Goal: Information Seeking & Learning: Learn about a topic

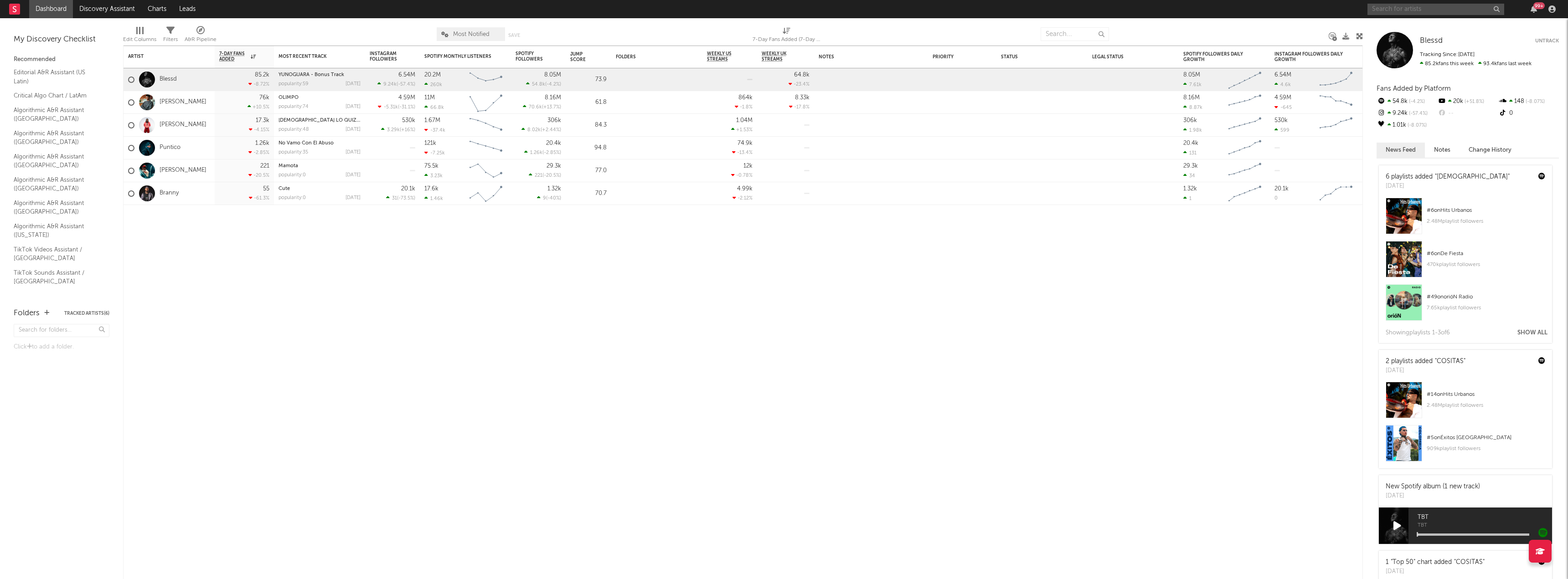
drag, startPoint x: 0, startPoint y: 0, endPoint x: 1387, endPoint y: 13, distance: 1387.1
click at [1388, 13] on input "text" at bounding box center [1436, 9] width 137 height 12
type input "tokischa"
click at [1438, 12] on input "tokischa" at bounding box center [1436, 9] width 137 height 12
click at [1430, 27] on div "Tokischa" at bounding box center [1449, 27] width 100 height 11
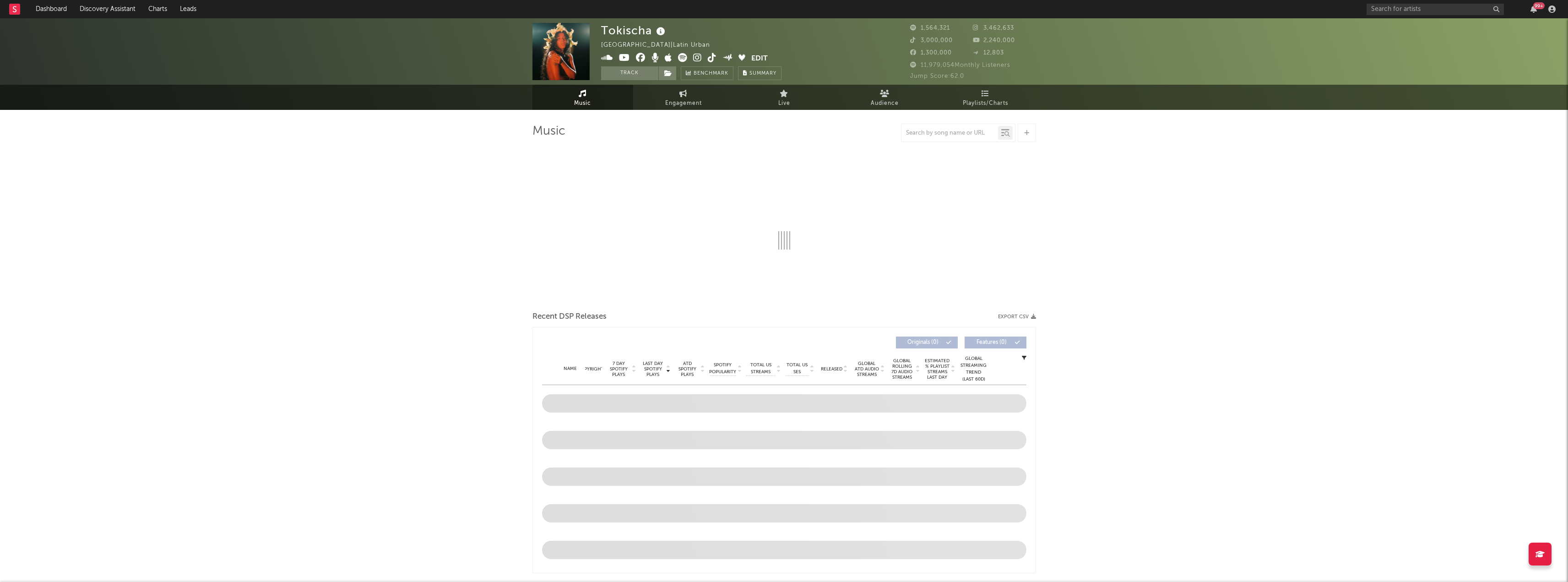
select select "6m"
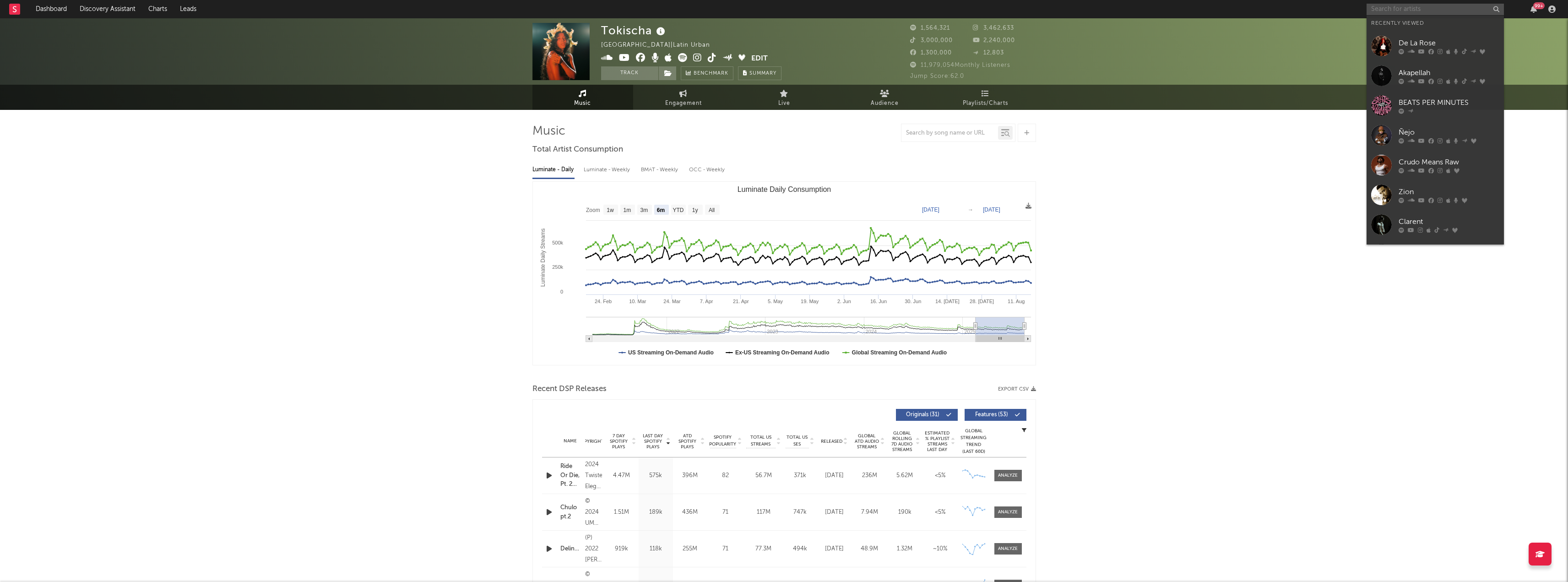
click at [1413, 6] on input "text" at bounding box center [1435, 9] width 138 height 12
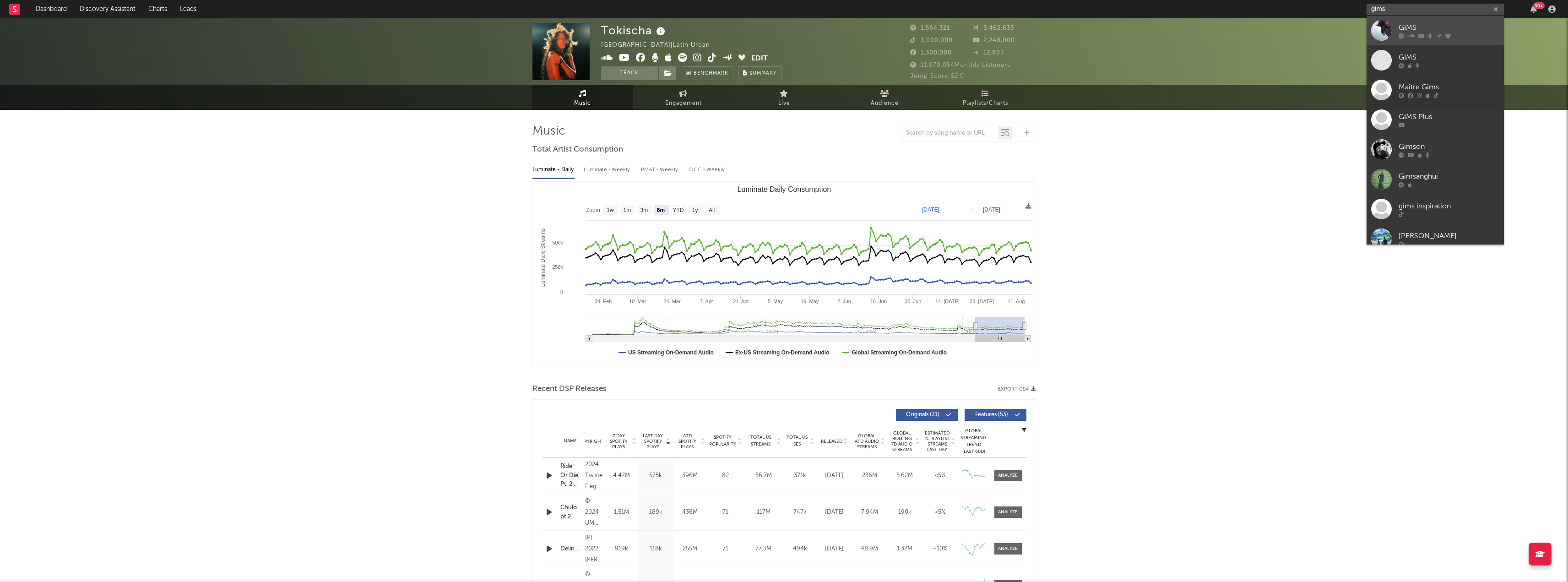
type input "gims"
click at [1424, 21] on link "GIMS" at bounding box center [1435, 30] width 138 height 30
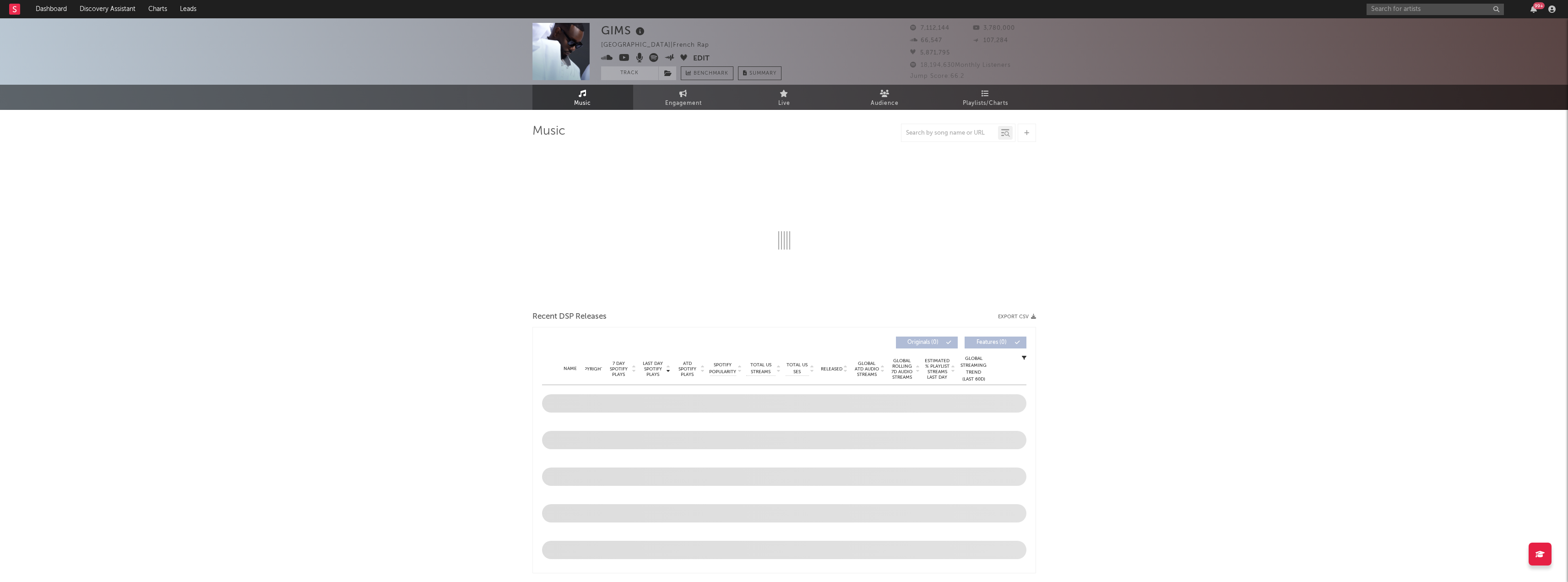
select select "6m"
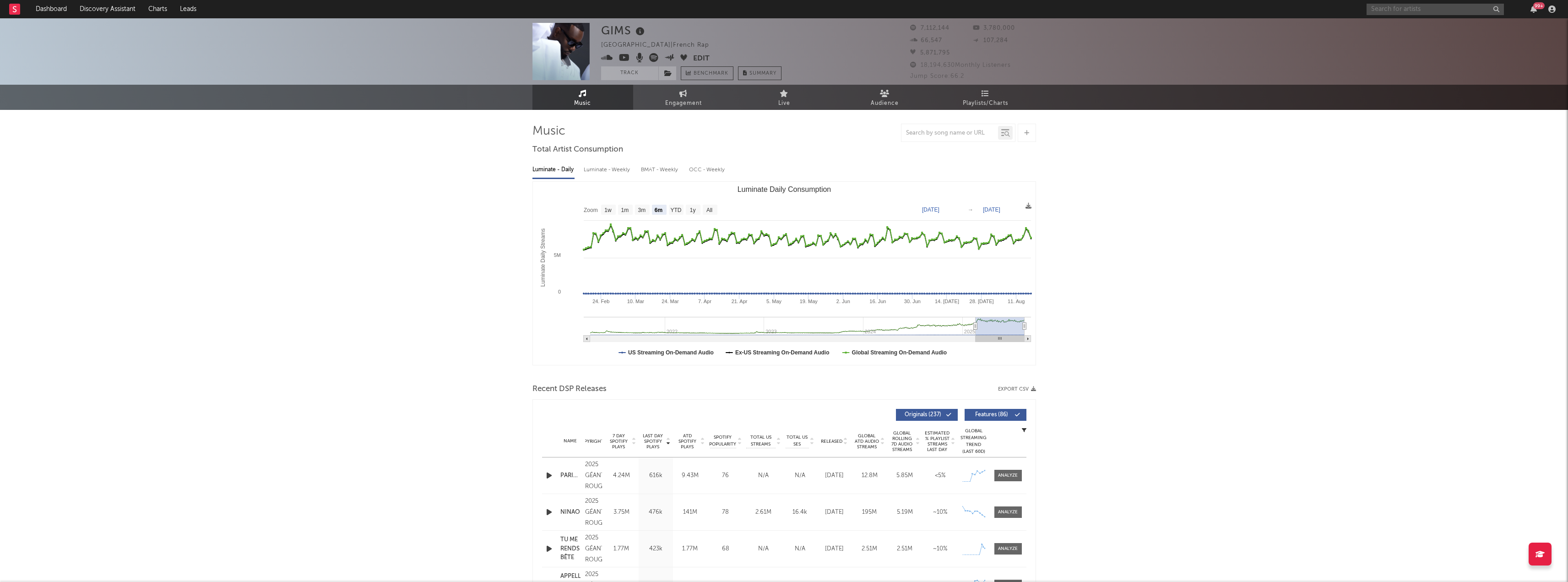
click at [1377, 11] on input "text" at bounding box center [1435, 9] width 138 height 12
type input "casper magico"
click at [1434, 21] on link "Casper Magico" at bounding box center [1435, 30] width 138 height 30
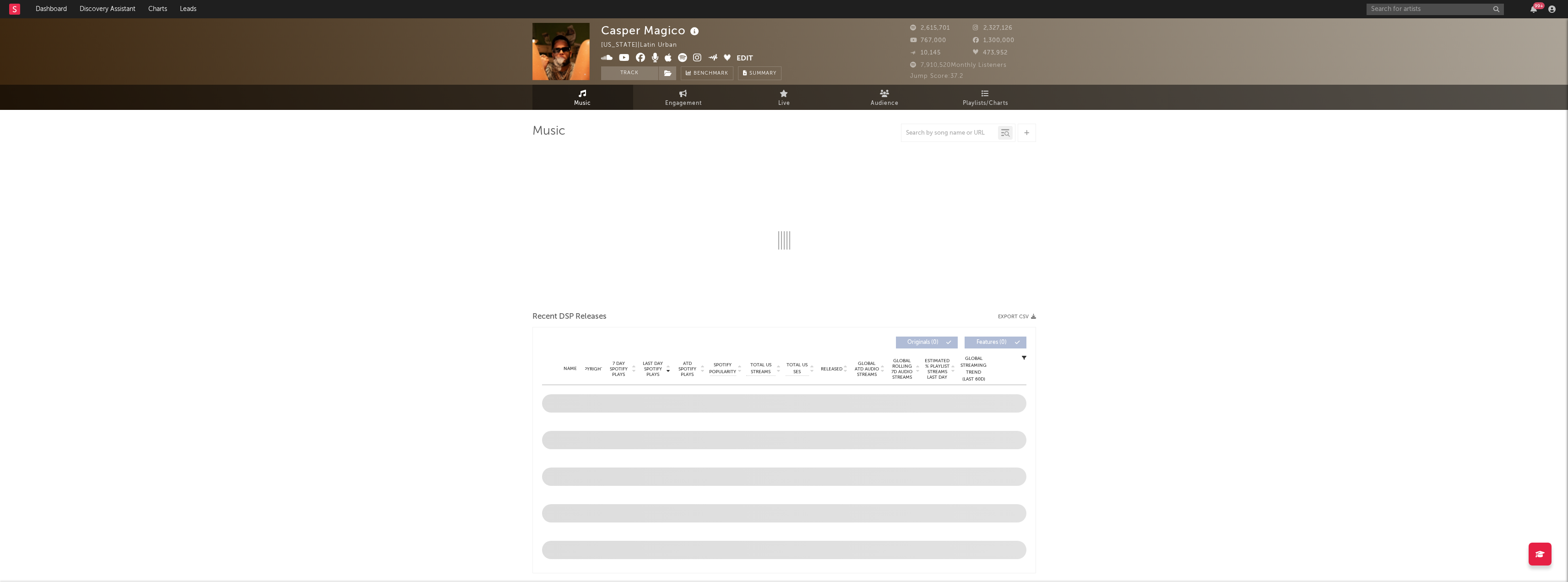
select select "6m"
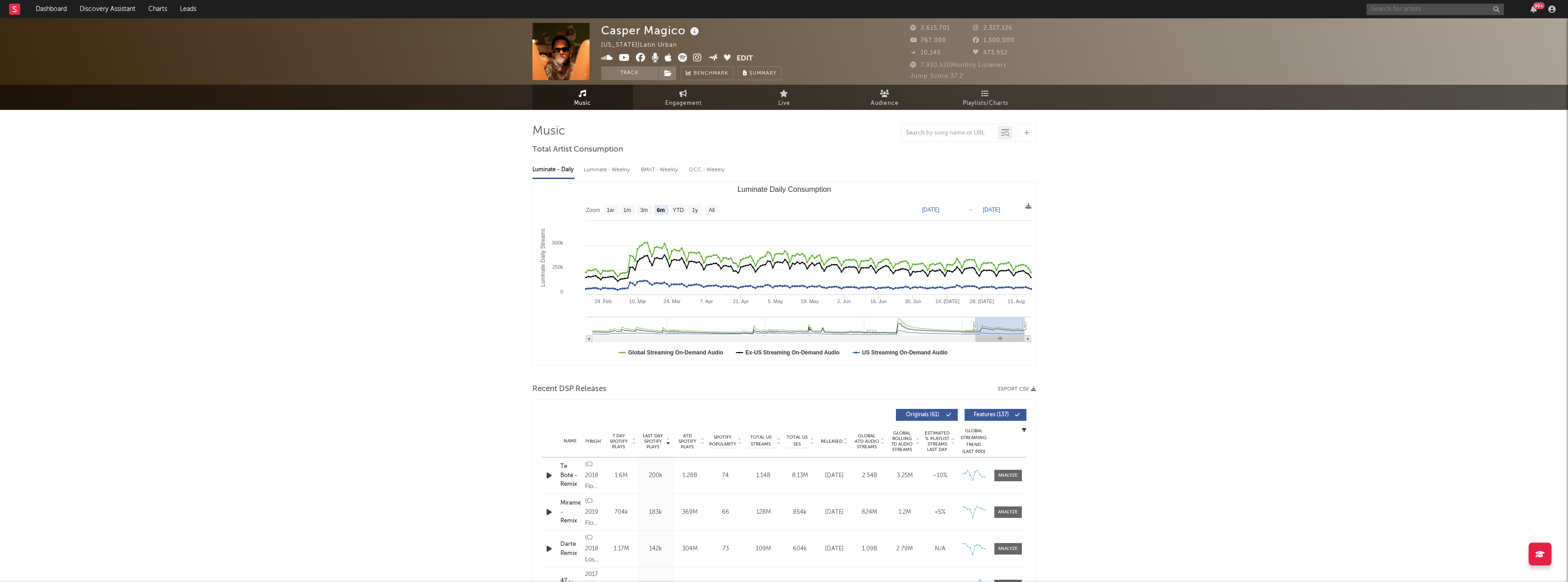
click at [1416, 10] on input "text" at bounding box center [1435, 9] width 138 height 12
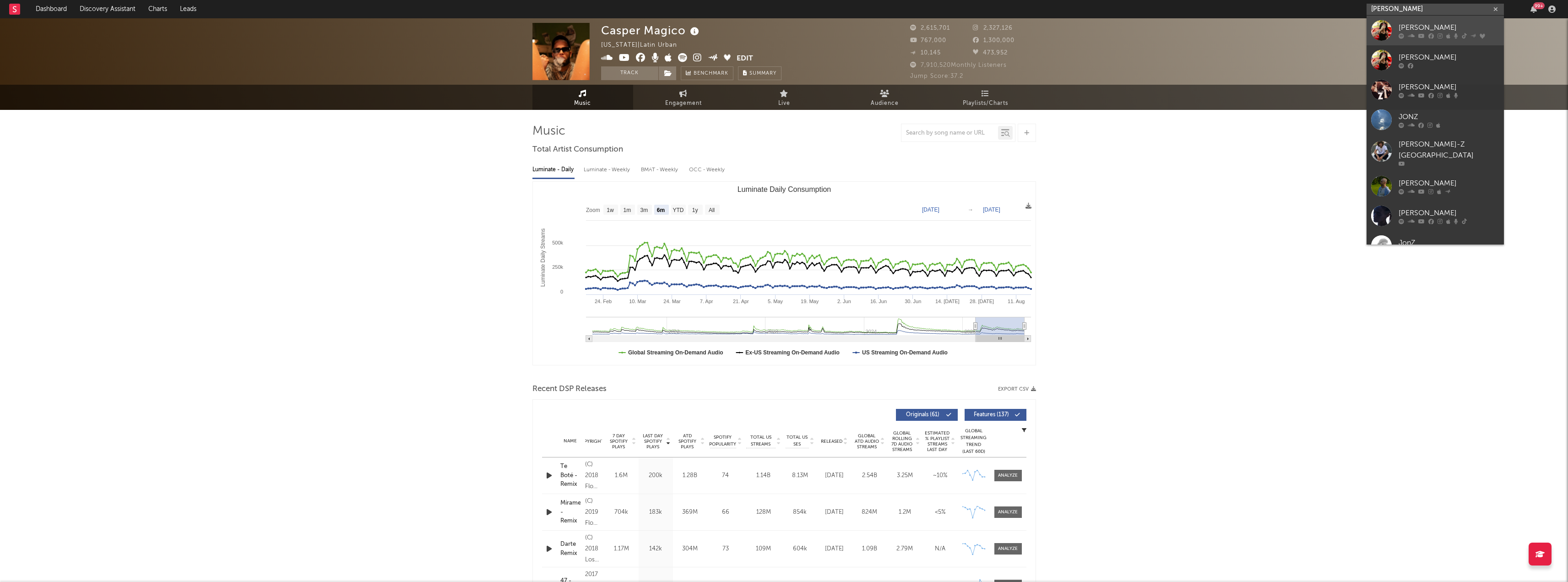
type input "[PERSON_NAME]"
click at [1433, 24] on div "[PERSON_NAME]" at bounding box center [1449, 28] width 101 height 11
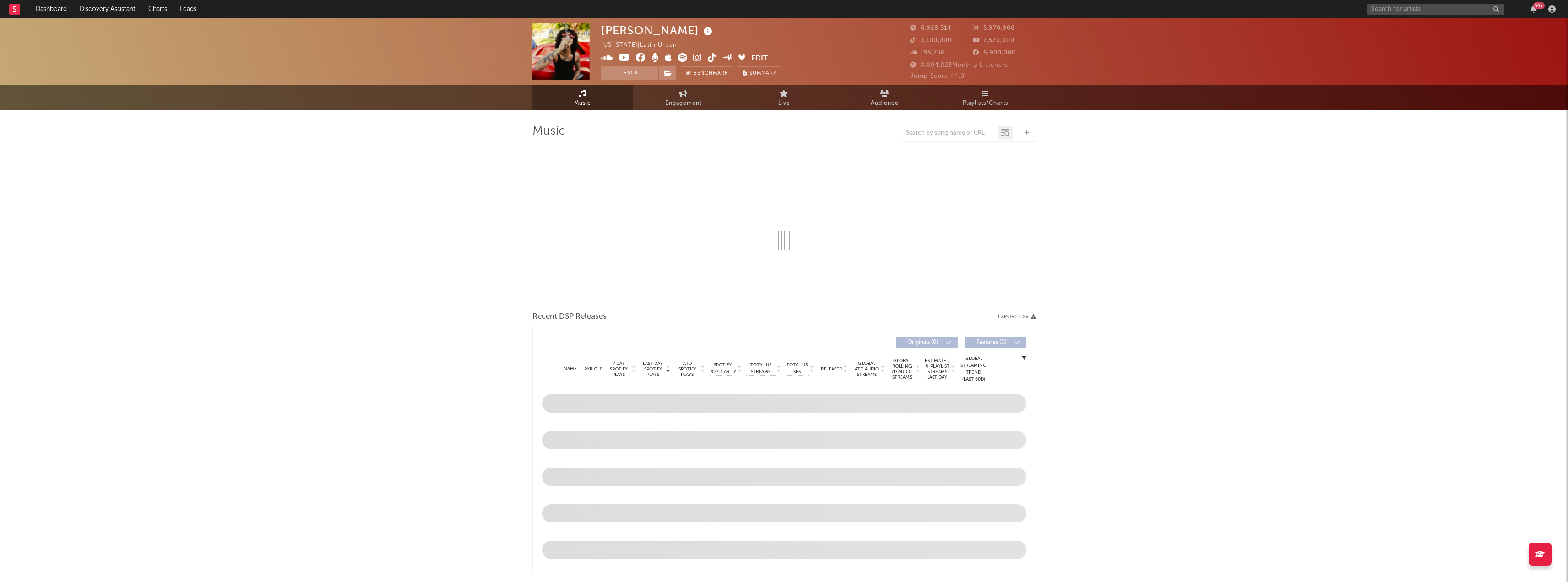
select select "6m"
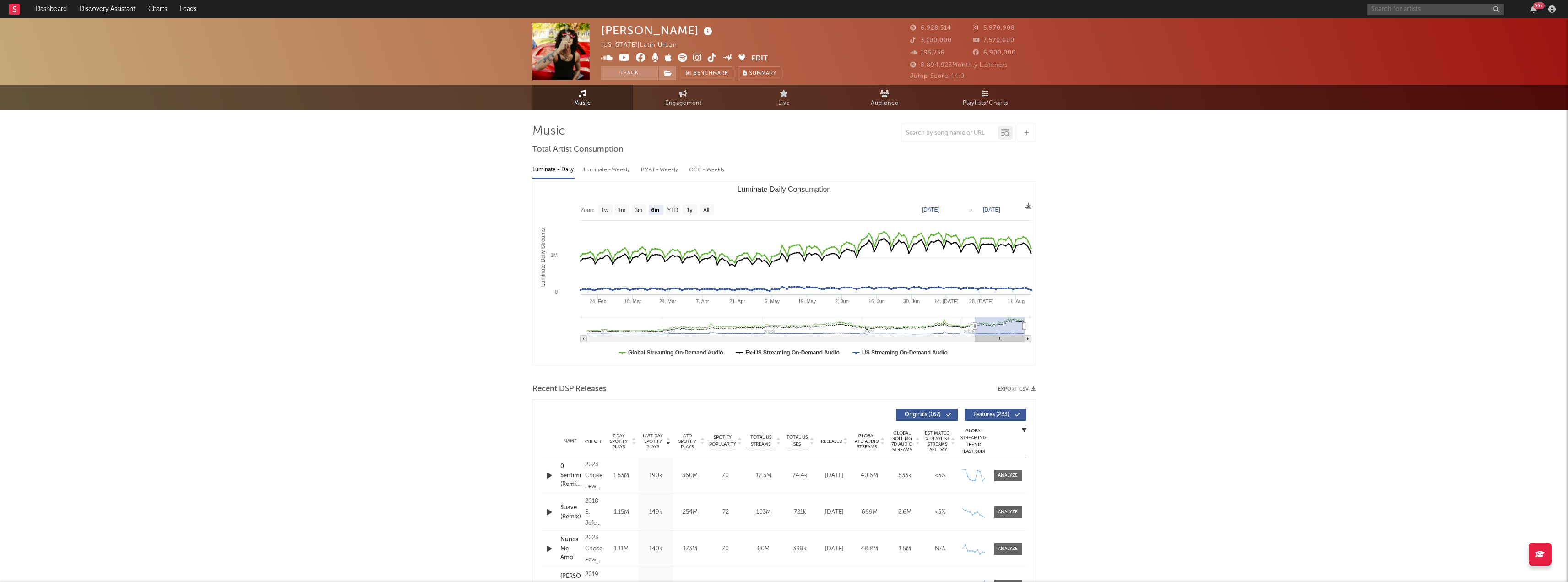
click at [1424, 9] on input "text" at bounding box center [1435, 9] width 138 height 12
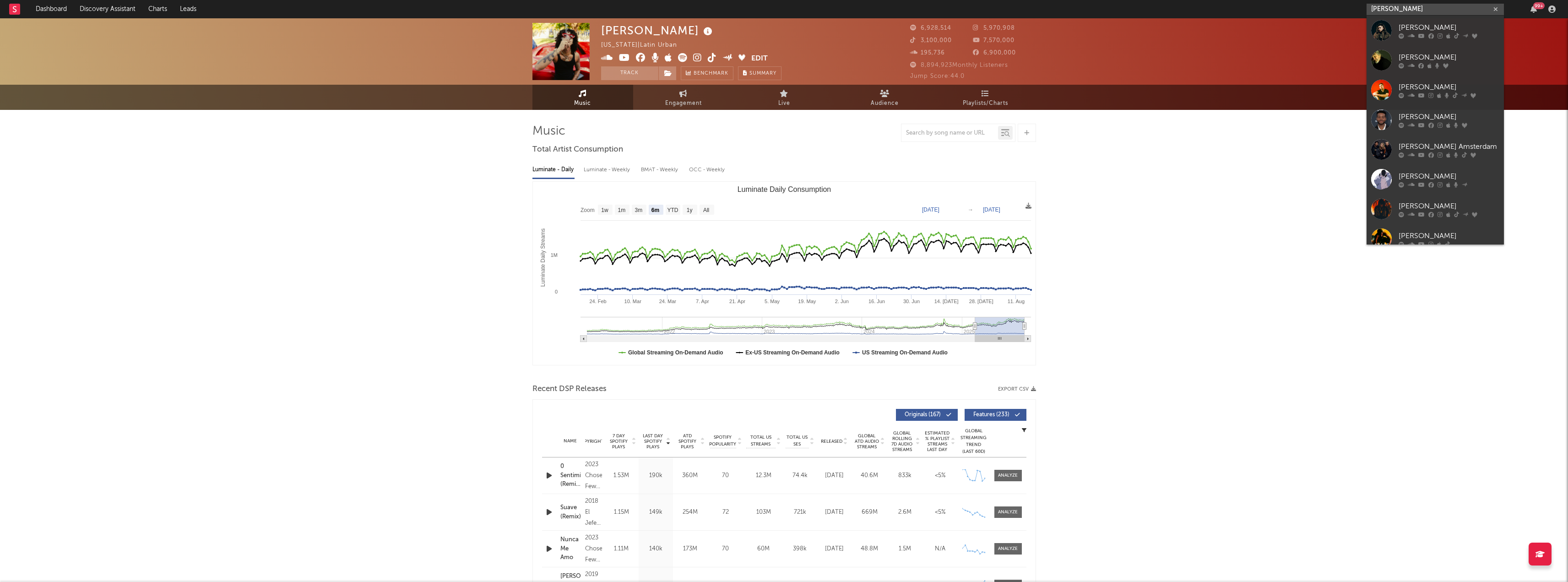
type input "[PERSON_NAME]"
click at [1406, 16] on link "[PERSON_NAME]" at bounding box center [1435, 30] width 138 height 30
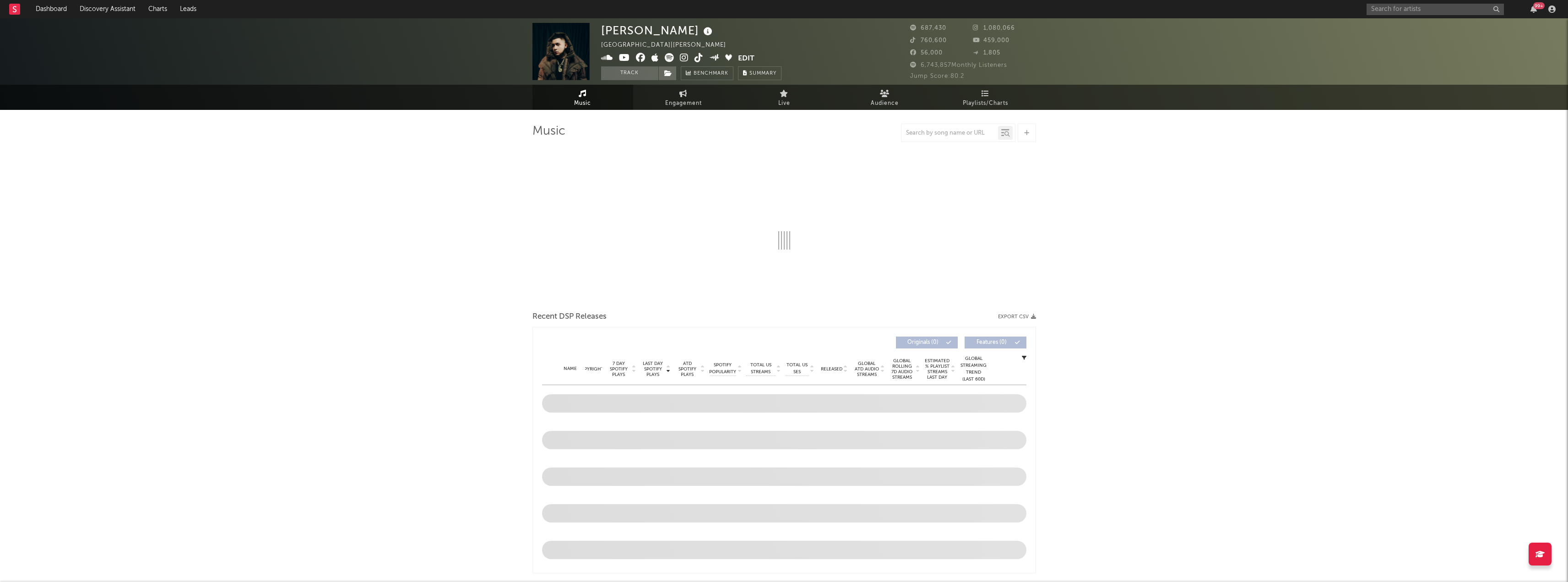
select select "6m"
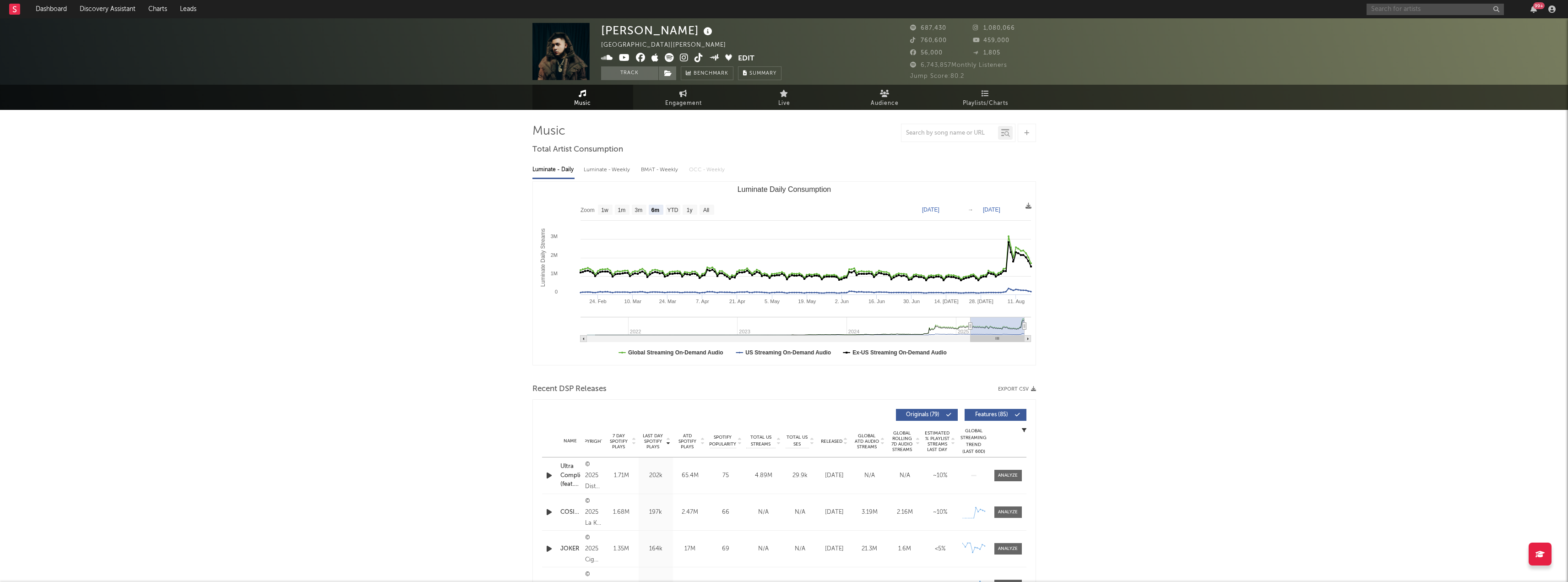
drag, startPoint x: 1375, startPoint y: 7, endPoint x: 1383, endPoint y: 12, distance: 9.4
click at [1376, 7] on input "text" at bounding box center [1435, 9] width 138 height 12
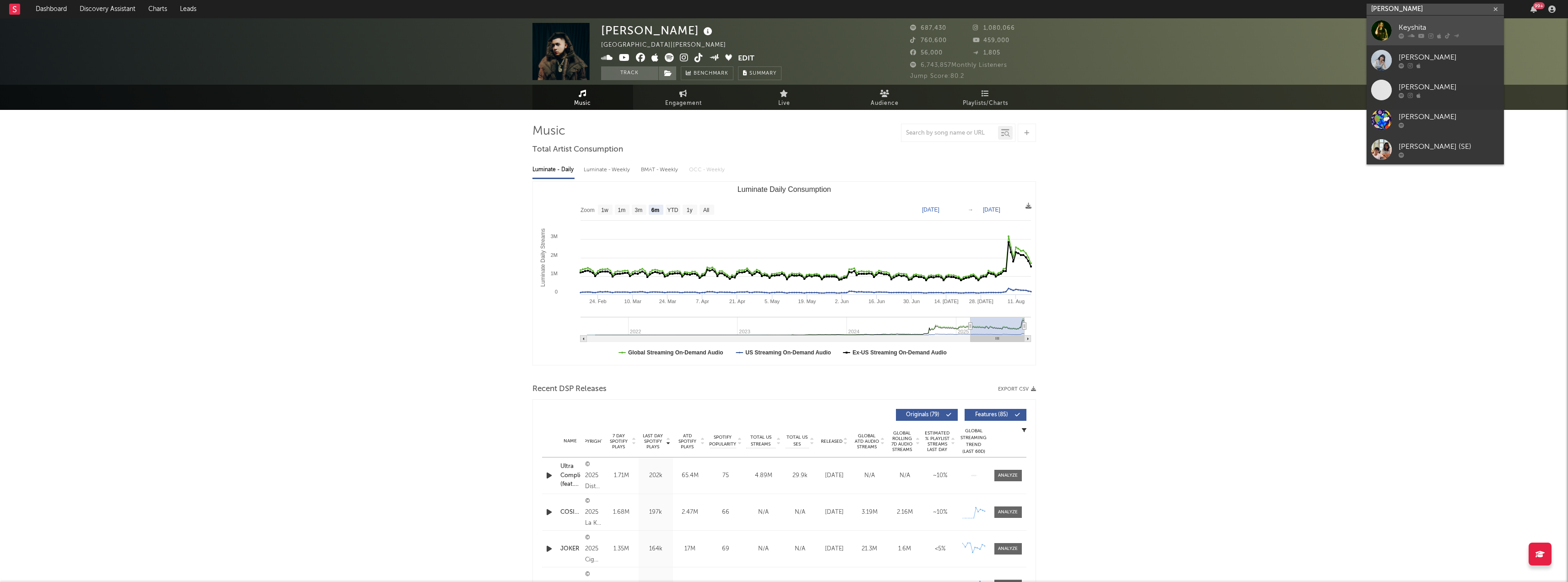
type input "[PERSON_NAME]"
click at [1466, 18] on link "Keyshita" at bounding box center [1435, 30] width 138 height 30
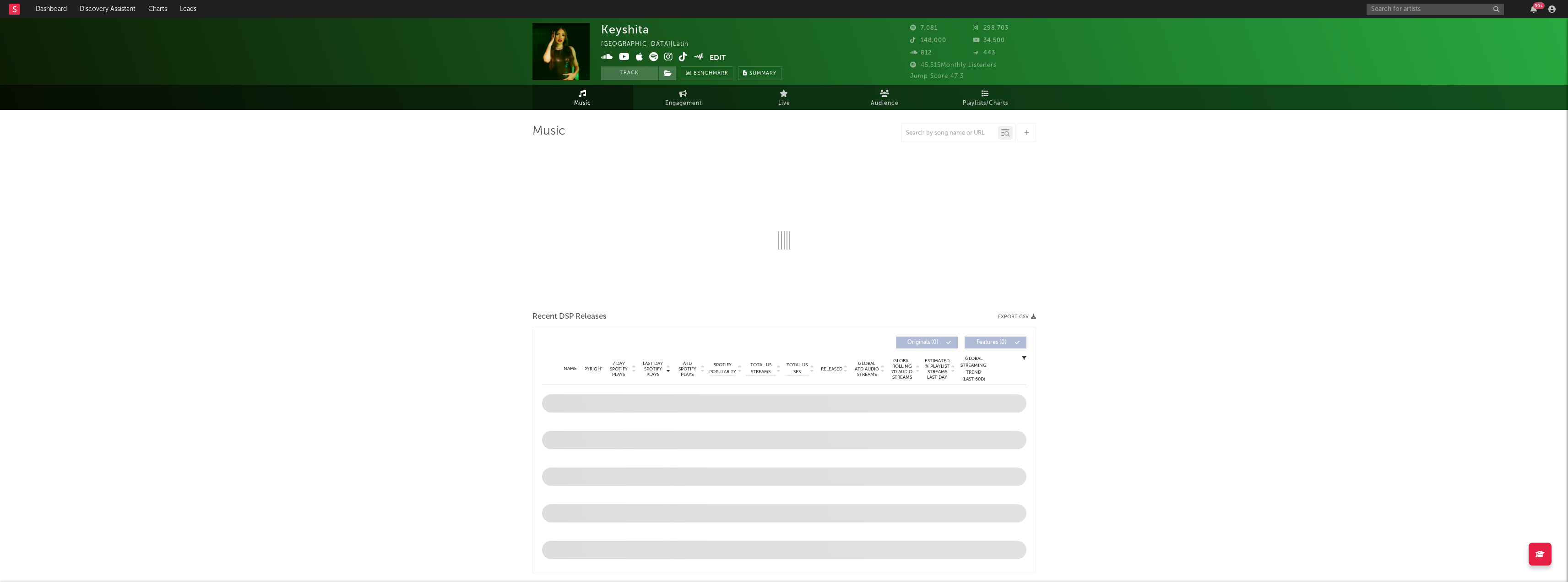
select select "6m"
